Goal: Find specific page/section: Find specific page/section

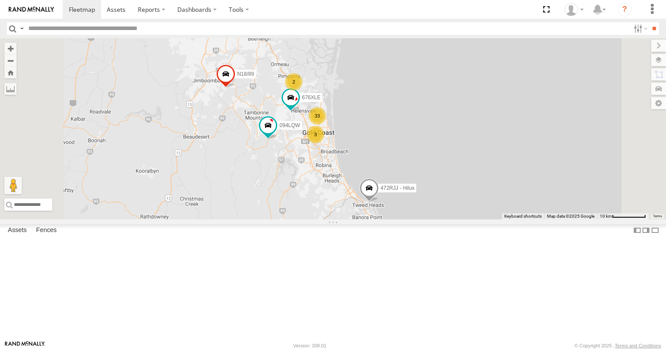
drag, startPoint x: 368, startPoint y: 136, endPoint x: 368, endPoint y: 168, distance: 31.4
click at [368, 168] on div "676XLE 094LQW 472RJJ - Hilux N18/89 33 3 2" at bounding box center [333, 128] width 666 height 181
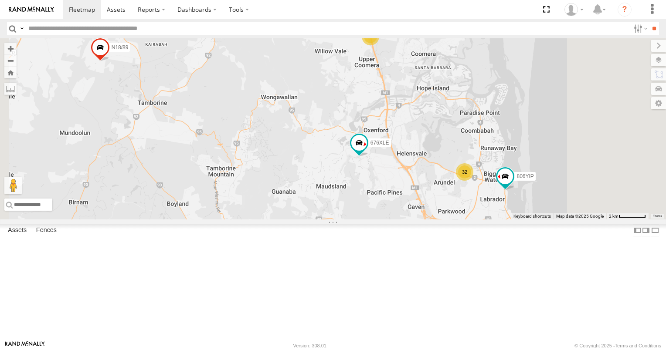
drag, startPoint x: 404, startPoint y: 205, endPoint x: 354, endPoint y: 96, distance: 119.5
click at [355, 101] on div "676XLE 094LQW 472RJJ - Hilux N18/89 32 2 806YIP" at bounding box center [333, 128] width 666 height 181
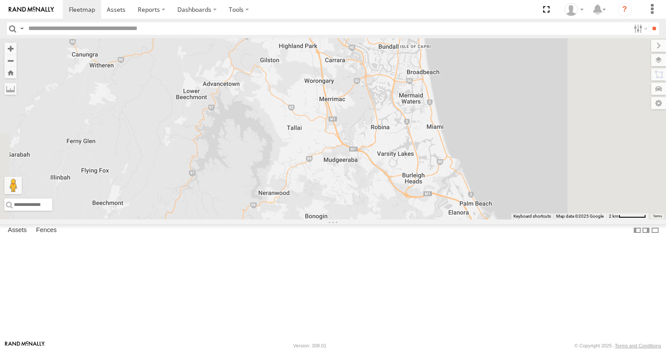
drag, startPoint x: 429, startPoint y: 277, endPoint x: 389, endPoint y: 179, distance: 106.3
click at [389, 179] on div "676XLE 094LQW 472RJJ - Hilux N18/89 32 2 806YIP 637ZJJ 2" at bounding box center [333, 128] width 666 height 181
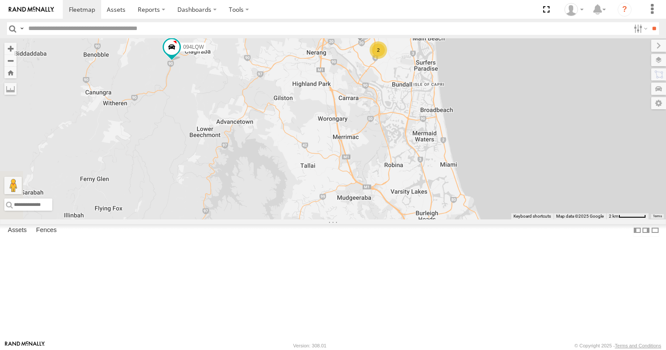
drag, startPoint x: 417, startPoint y: 179, endPoint x: 446, endPoint y: 247, distance: 73.4
click at [446, 220] on div "676XLE 094LQW 472RJJ - Hilux N18/89 32 2 806YIP 637ZJJ 2" at bounding box center [333, 128] width 666 height 181
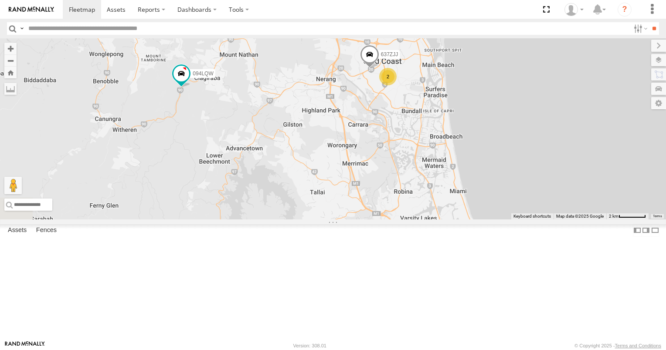
drag, startPoint x: 408, startPoint y: 189, endPoint x: 425, endPoint y: 256, distance: 68.8
click at [425, 220] on div "676XLE 094LQW 472RJJ - Hilux N18/89 32 2 806YIP 637ZJJ 2" at bounding box center [333, 128] width 666 height 181
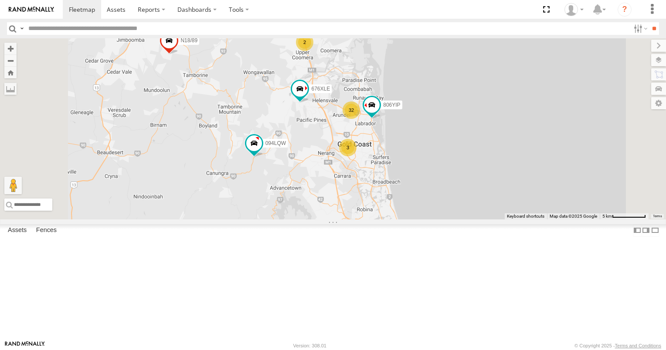
click at [356, 156] on div "3" at bounding box center [347, 147] width 17 height 17
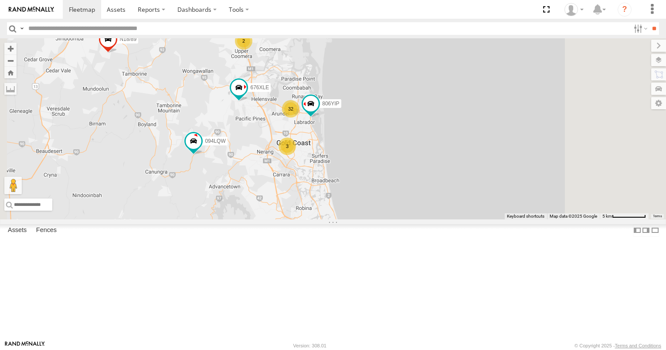
click at [252, 50] on div "2" at bounding box center [243, 40] width 17 height 17
